Goal: Information Seeking & Learning: Learn about a topic

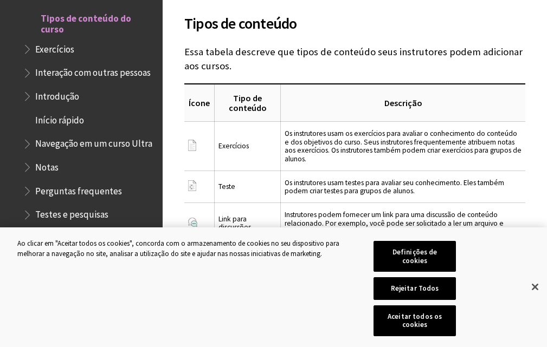
click at [69, 55] on span "Exercícios" at bounding box center [54, 47] width 39 height 15
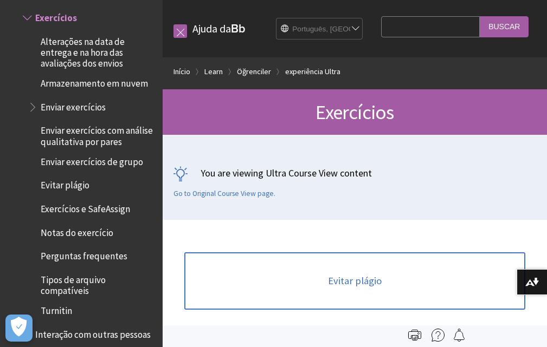
click at [347, 25] on select "English عربية Català Cymraeg Deutsch Español Suomi Français עברית Italiano 日本語 …" at bounding box center [319, 29] width 87 height 22
click at [276, 18] on select "English عربية Català Cymraeg Deutsch Español Suomi Français עברית Italiano 日本語 …" at bounding box center [319, 29] width 87 height 22
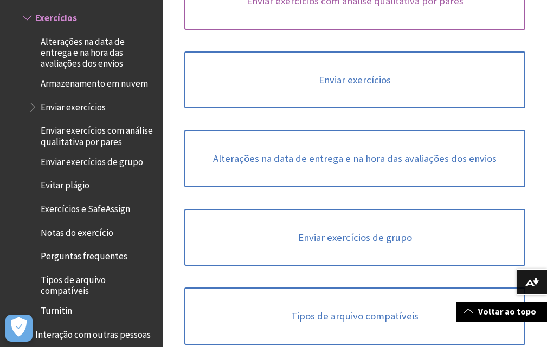
scroll to position [596, 0]
